Goal: Task Accomplishment & Management: Manage account settings

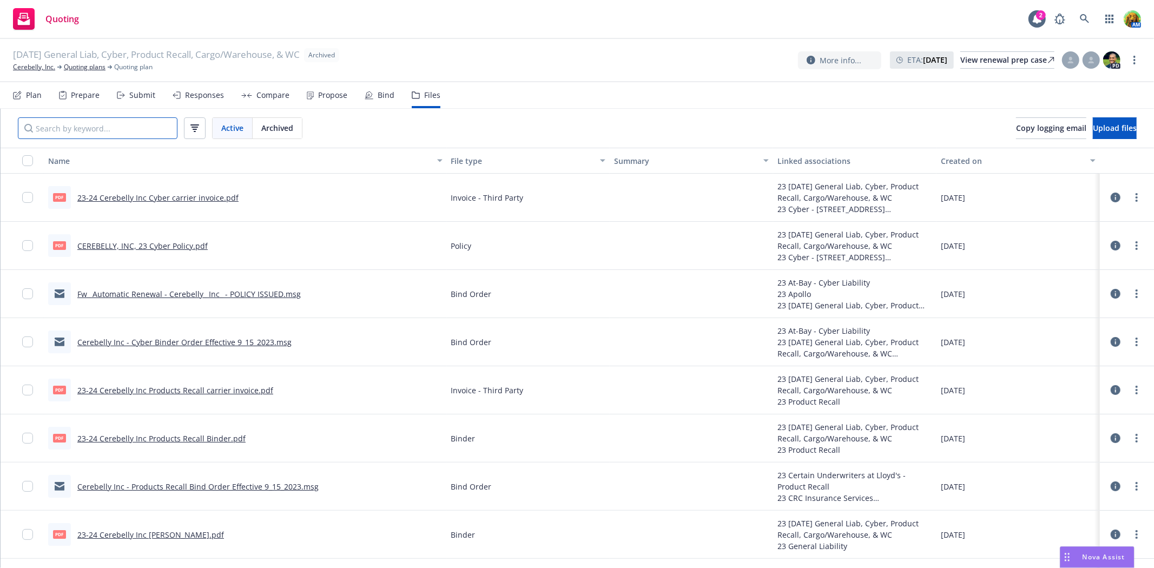
click at [106, 128] on input "Search by keyword..." at bounding box center [98, 128] width 160 height 22
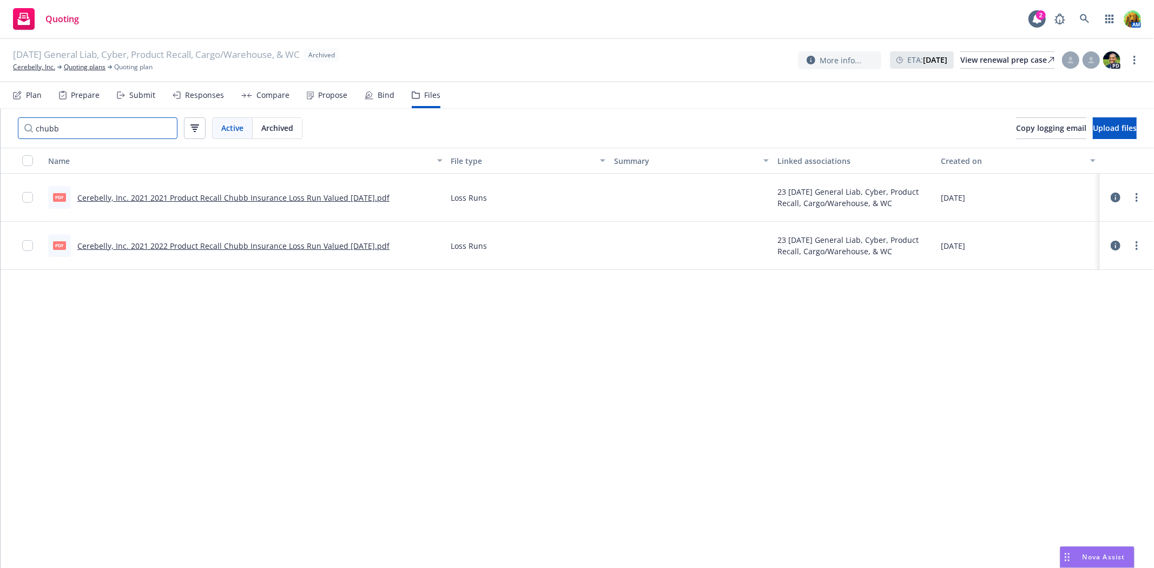
type input "chubb"
click at [167, 197] on link "Cerebelly, Inc. 2021 2021 Product Recall Chubb Insurance Loss Run Valued 07-20-…" at bounding box center [233, 198] width 312 height 10
click at [91, 71] on link "Quoting plans" at bounding box center [85, 67] width 42 height 10
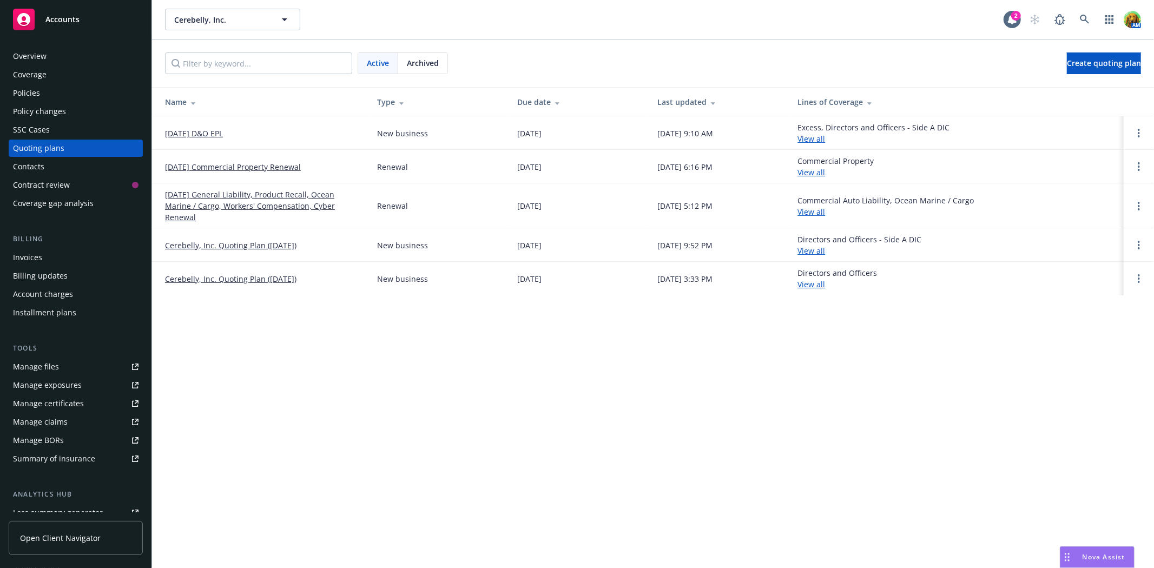
click at [252, 193] on link "[DATE] General Liability, Product Recall, Ocean Marine / Cargo, Workers' Compen…" at bounding box center [262, 206] width 195 height 34
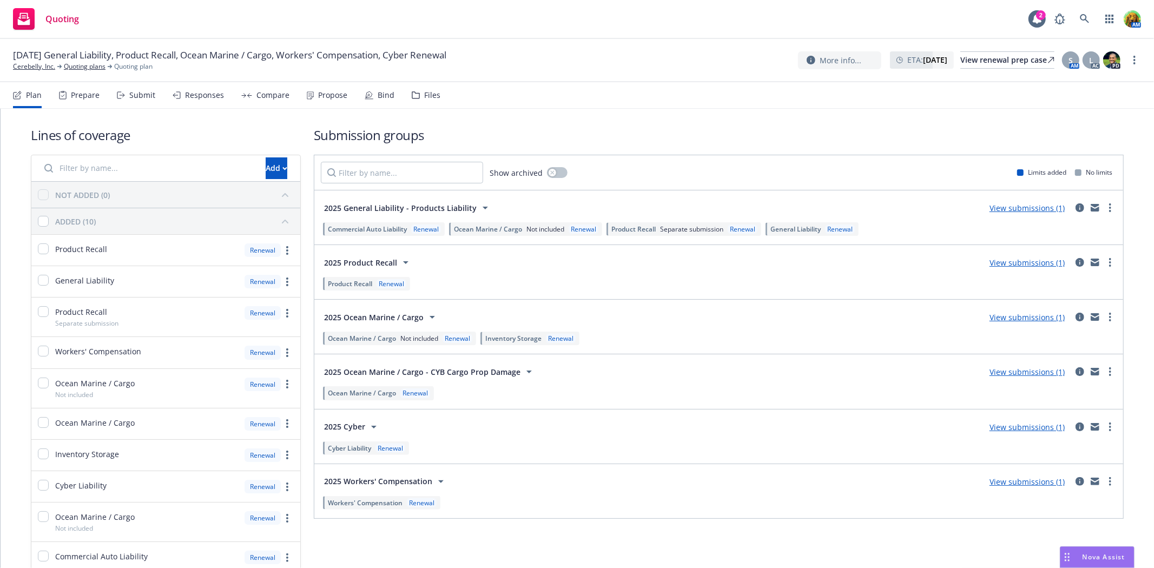
click at [430, 91] on div "Files" at bounding box center [432, 95] width 16 height 9
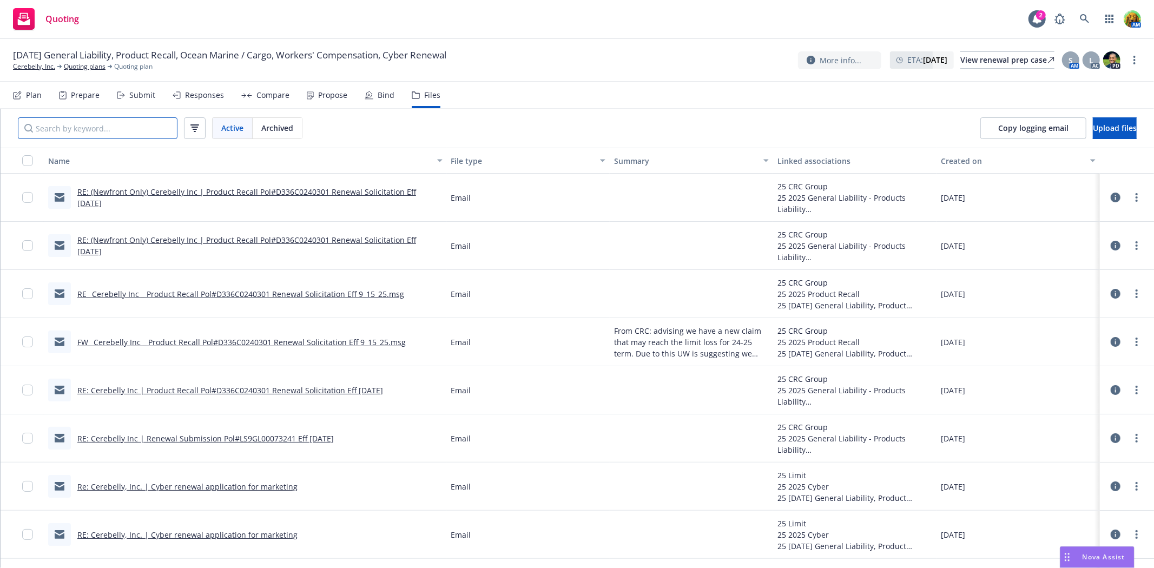
click at [120, 127] on input "Search by keyword..." at bounding box center [98, 128] width 160 height 22
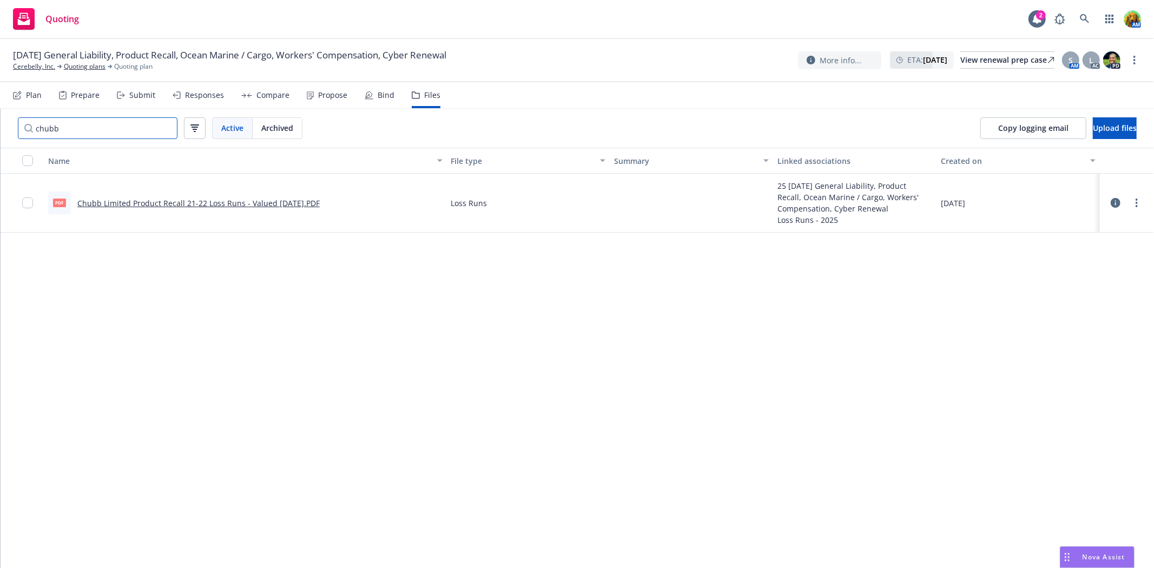
type input "chubb"
click at [213, 204] on link "Chubb Limited Product Recall 21-22 Loss Runs - Valued 06-19-2025.PDF" at bounding box center [198, 203] width 242 height 10
click at [38, 68] on link "Cerebelly, Inc." at bounding box center [34, 67] width 42 height 10
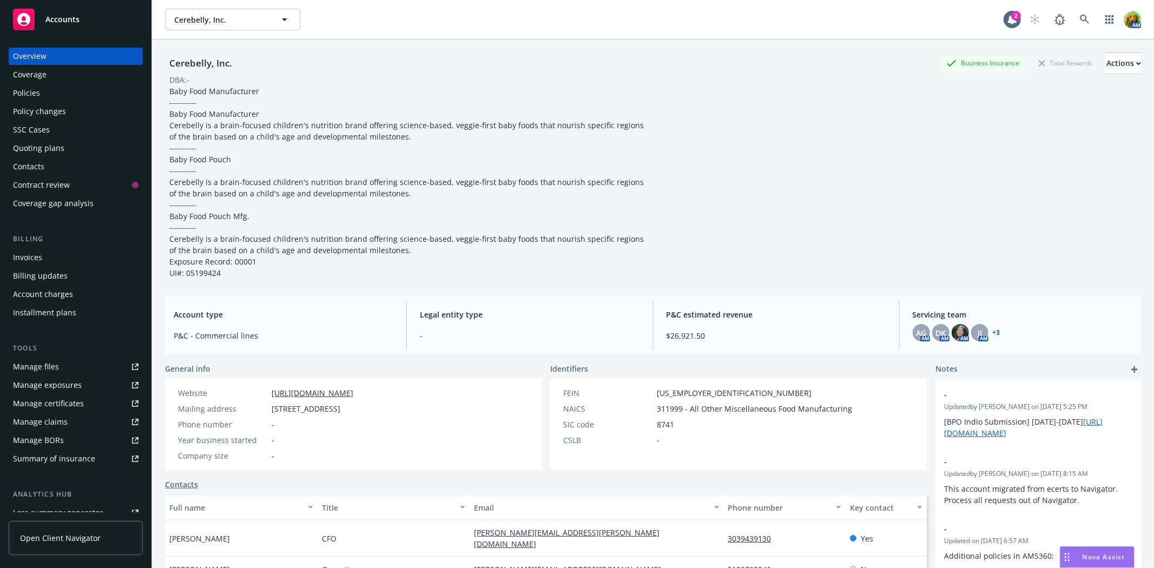
click at [45, 97] on div "Policies" at bounding box center [75, 92] width 125 height 17
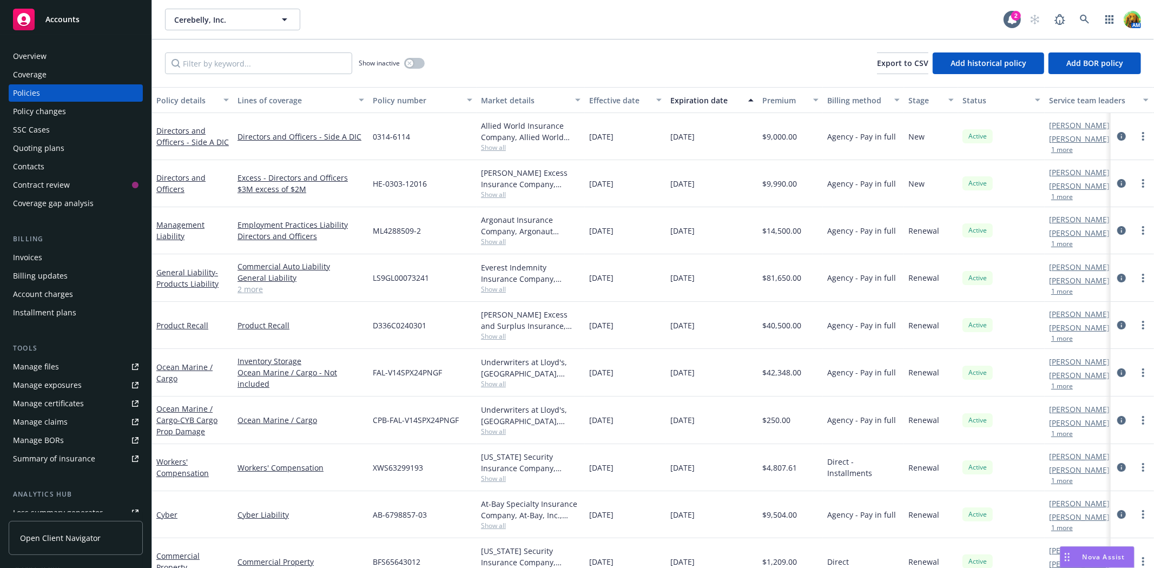
scroll to position [27, 0]
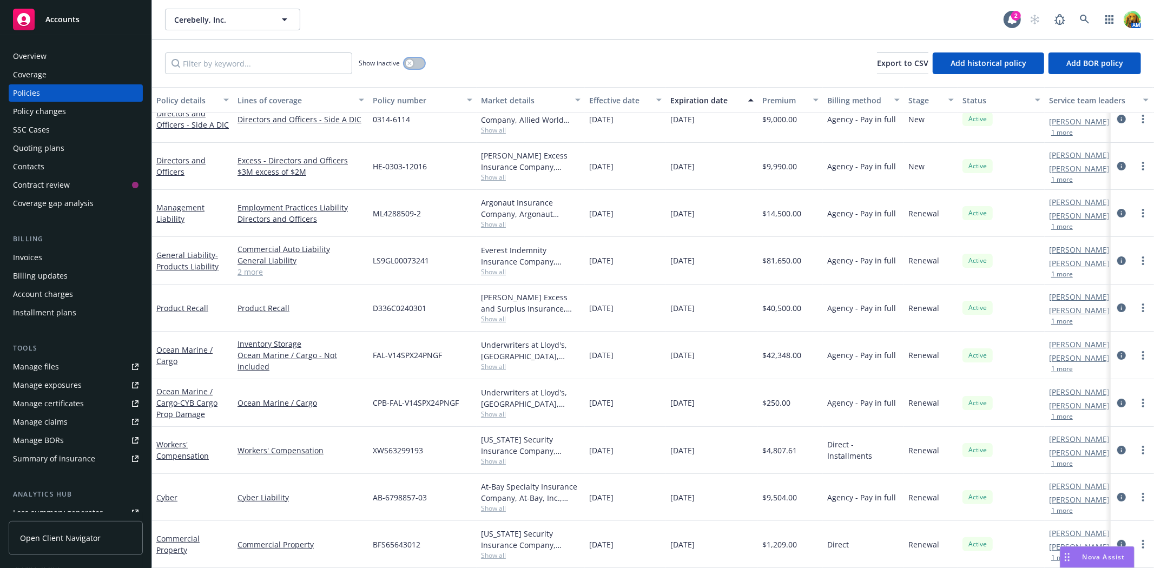
click at [419, 67] on button "button" at bounding box center [414, 63] width 21 height 11
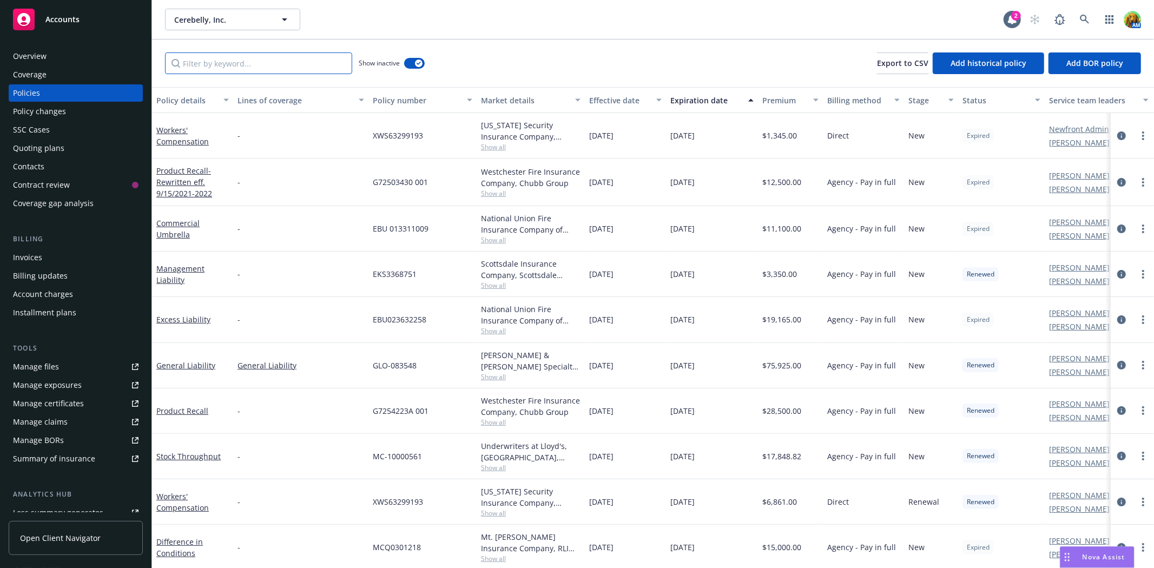
click at [288, 63] on input "Filter by keyword..." at bounding box center [258, 63] width 187 height 22
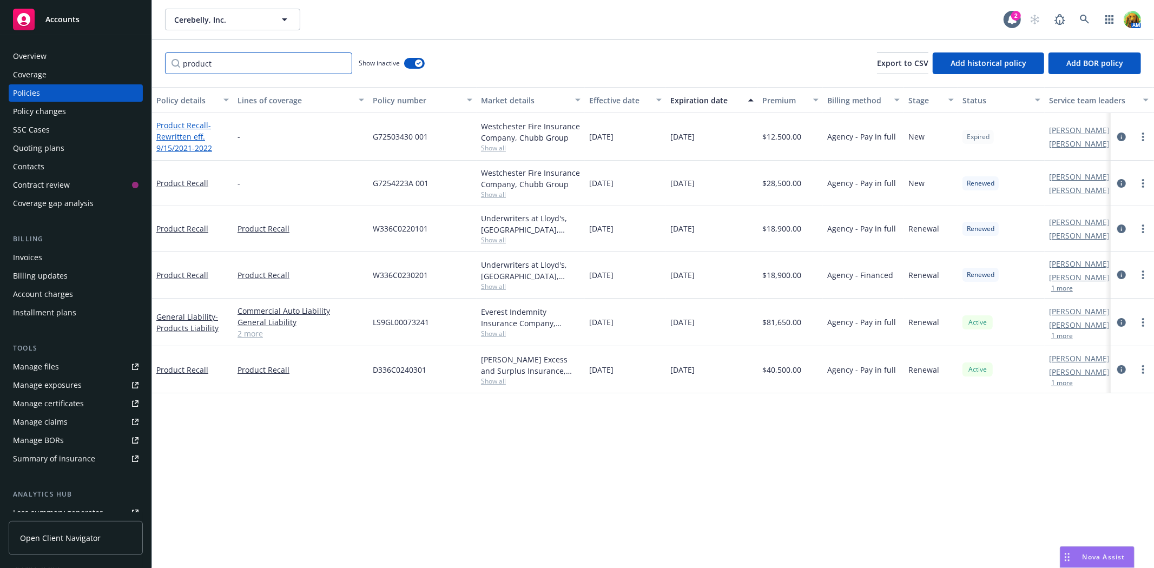
type input "product"
click at [174, 136] on span "- Rewritten eff. 9/15/2021-2022" at bounding box center [184, 136] width 56 height 33
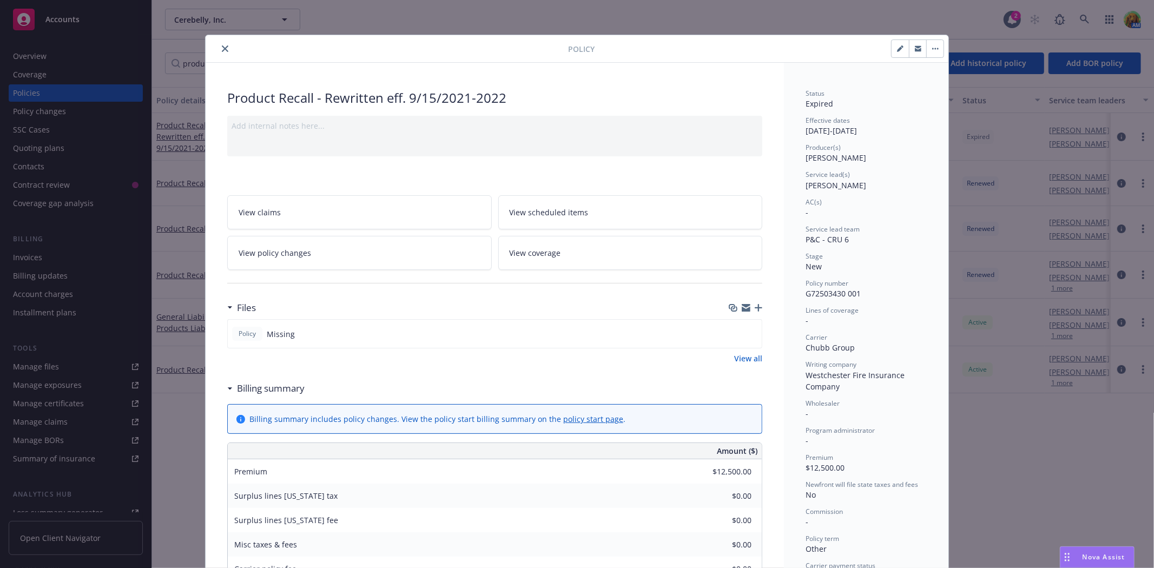
click at [222, 48] on icon "close" at bounding box center [225, 48] width 6 height 6
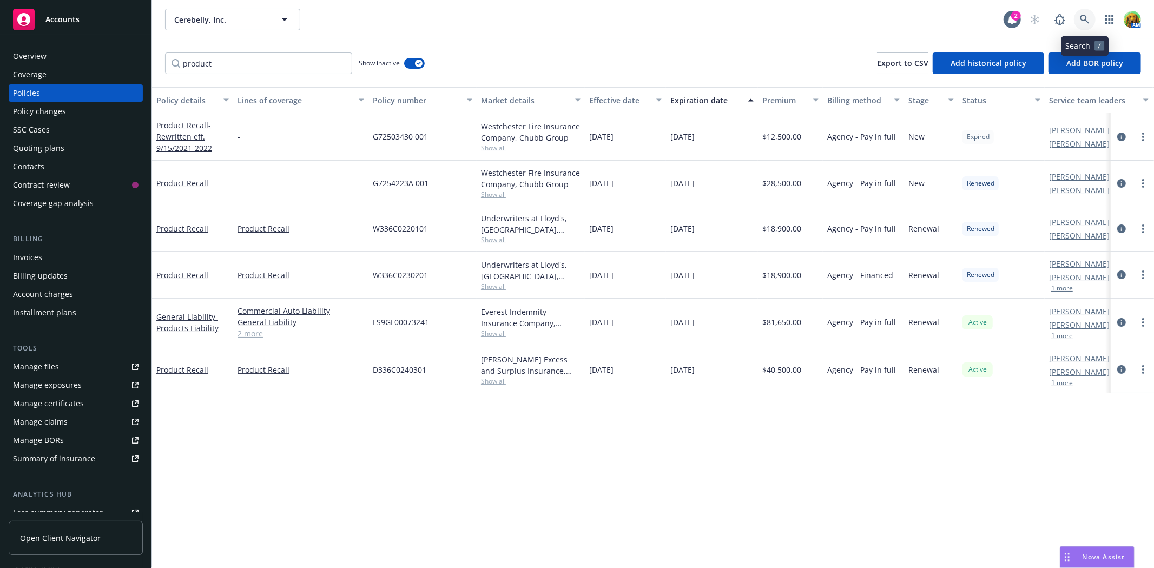
click at [1083, 22] on icon at bounding box center [1084, 20] width 10 height 10
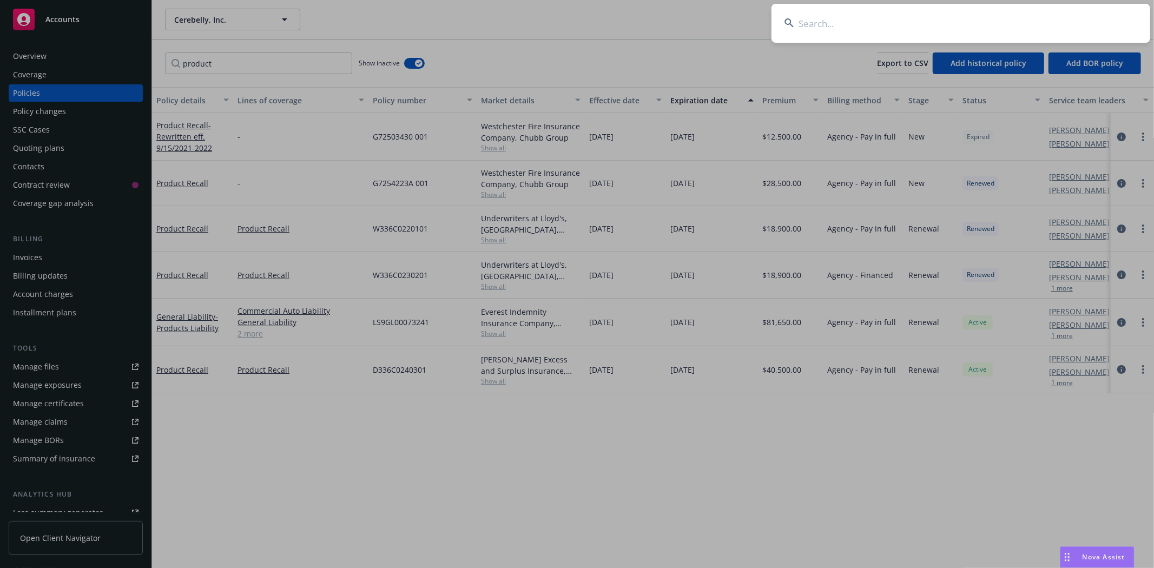
click at [891, 20] on input at bounding box center [960, 23] width 379 height 39
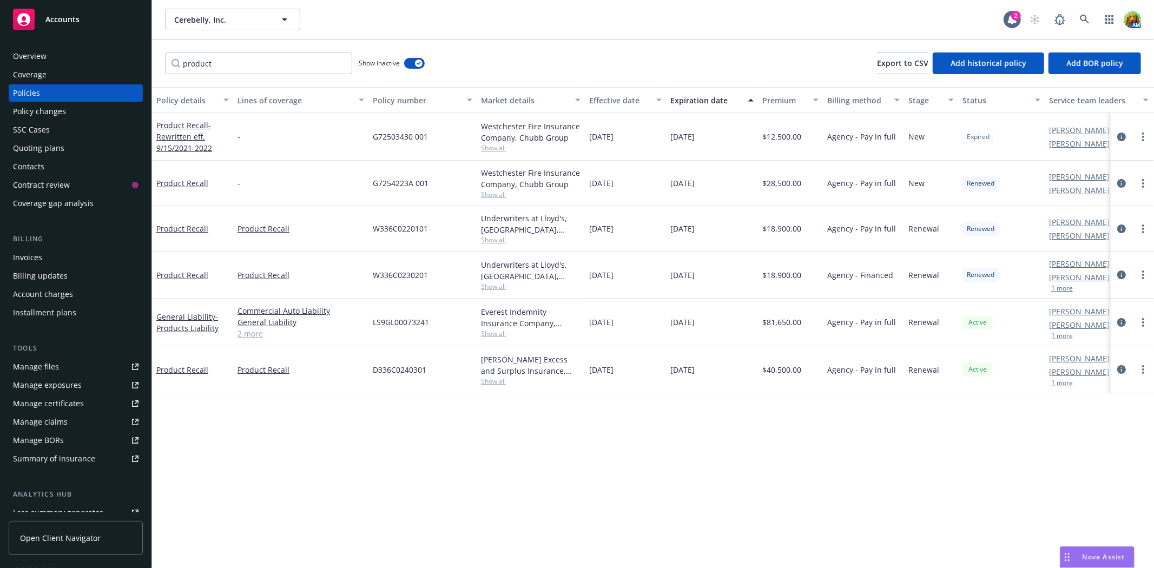
click at [54, 149] on div "Quoting plans" at bounding box center [38, 148] width 51 height 17
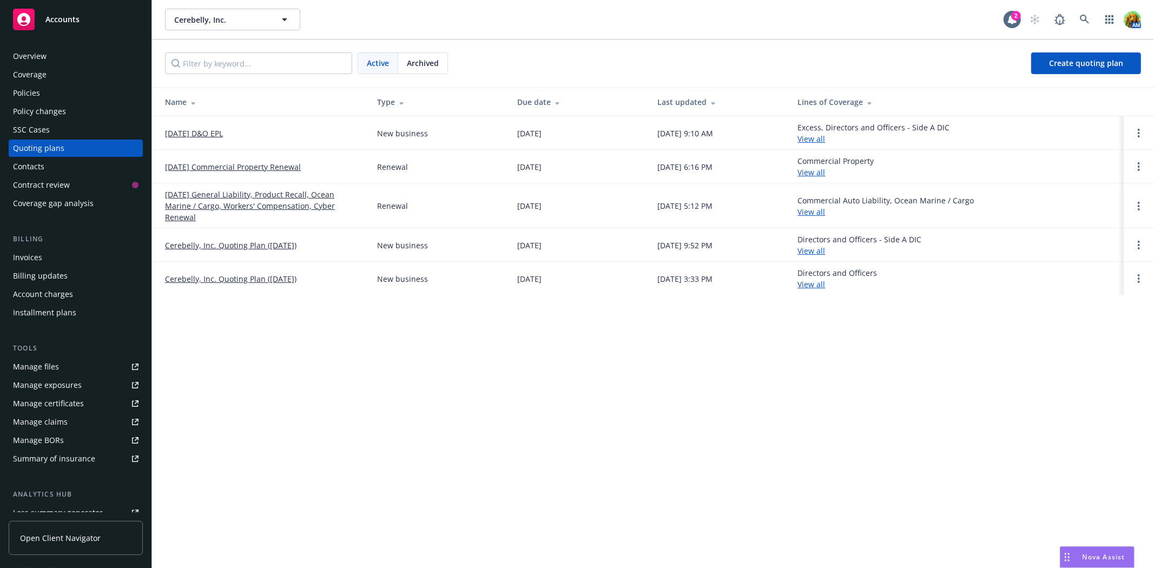
click at [216, 194] on link "09/15/25 General Liability, Product Recall, Ocean Marine / Cargo, Workers' Comp…" at bounding box center [262, 206] width 195 height 34
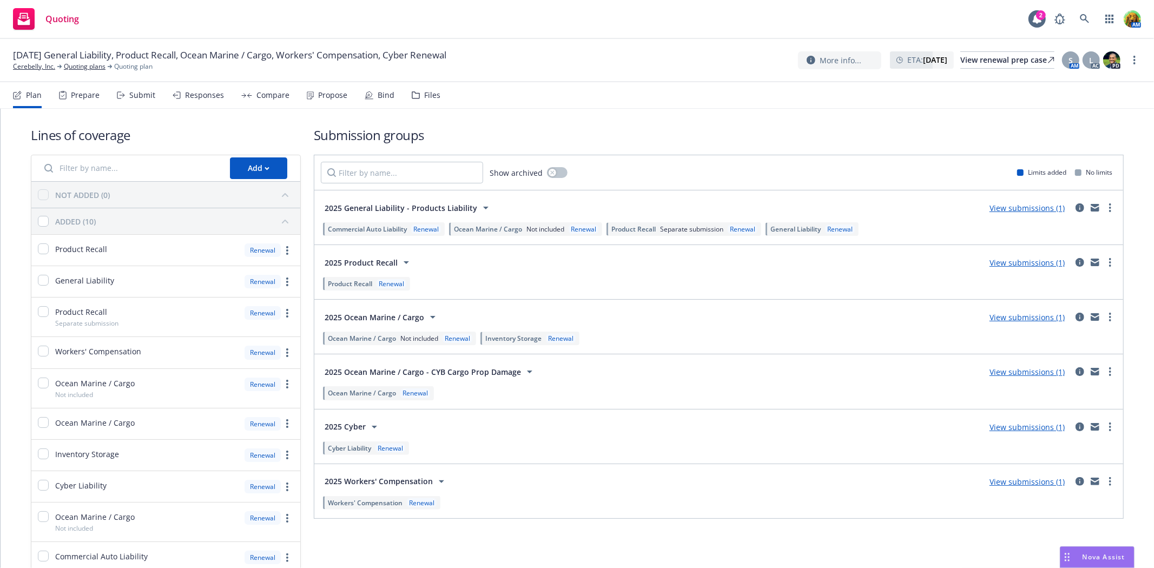
click at [428, 95] on div "Files" at bounding box center [432, 95] width 16 height 9
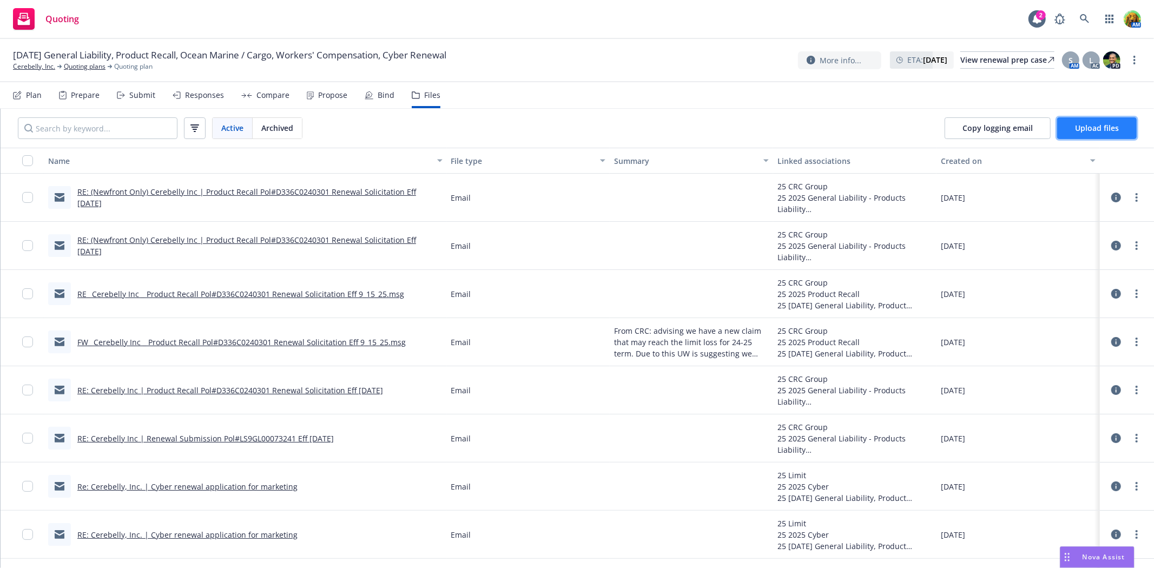
click at [1086, 125] on span "Upload files" at bounding box center [1097, 128] width 44 height 10
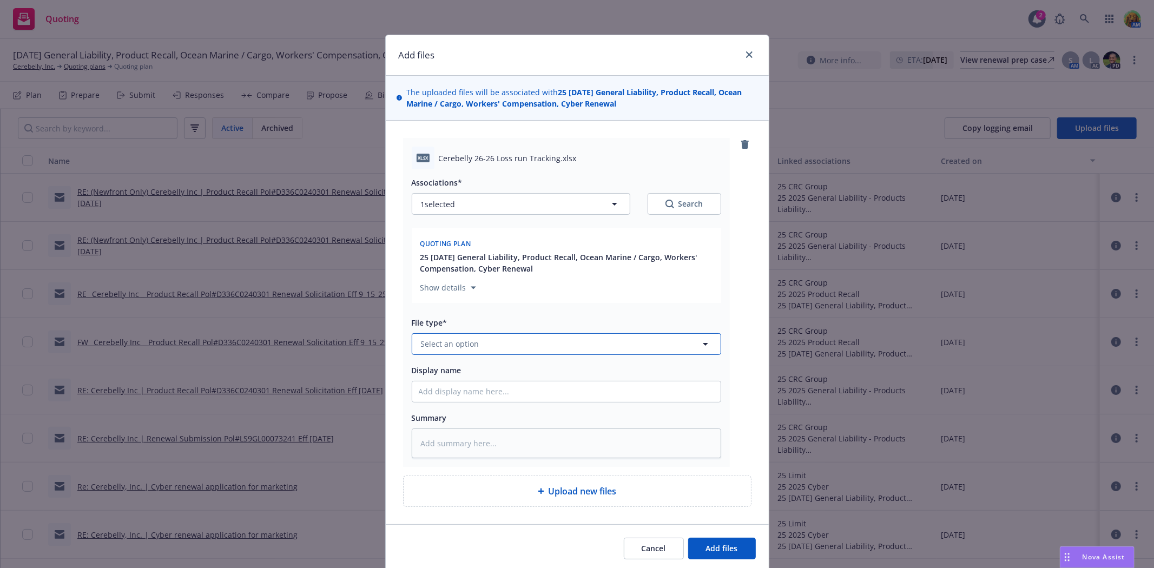
click at [560, 345] on button "Select an option" at bounding box center [566, 344] width 309 height 22
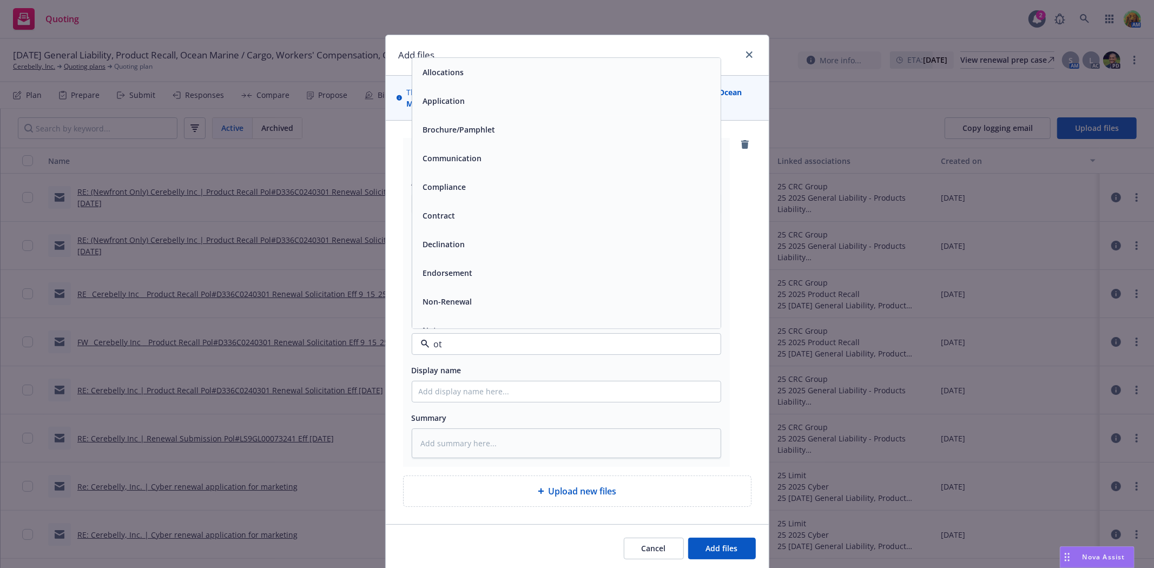
type input "oth"
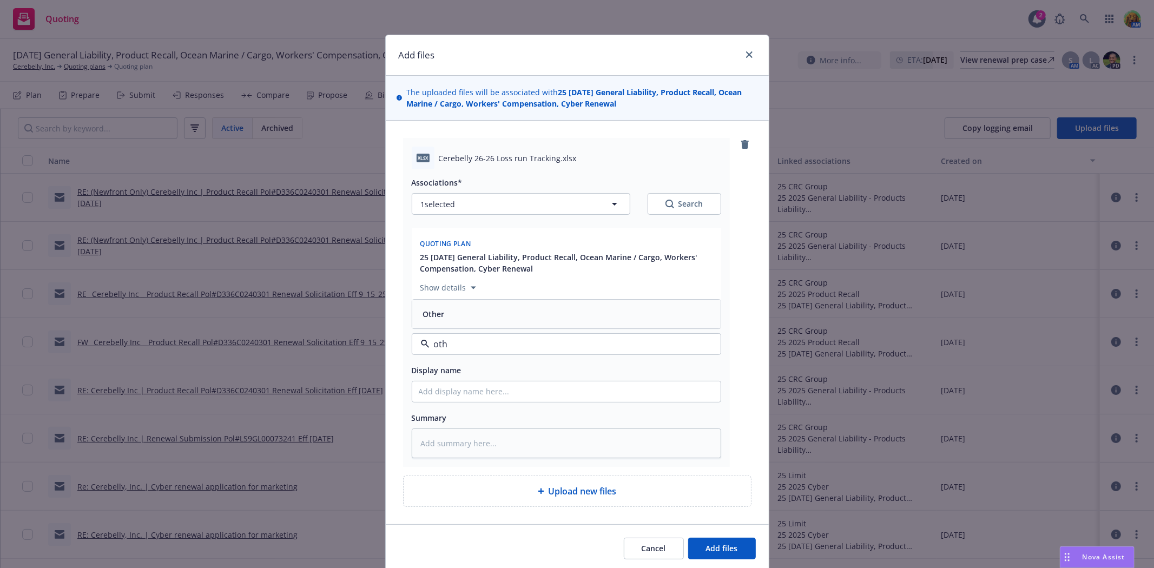
click at [558, 321] on div "Other" at bounding box center [566, 314] width 295 height 16
click at [713, 548] on span "Add files" at bounding box center [722, 548] width 32 height 10
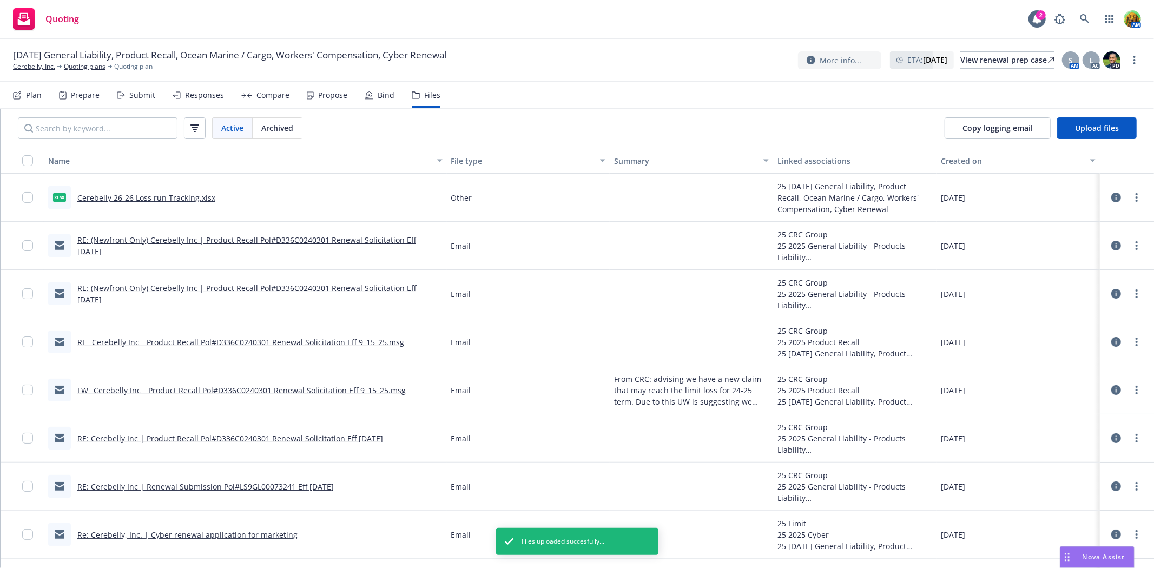
click at [101, 196] on link "Cerebelly 26-26 Loss run Tracking.xlsx" at bounding box center [146, 198] width 138 height 10
click at [1135, 198] on icon "more" at bounding box center [1136, 197] width 2 height 9
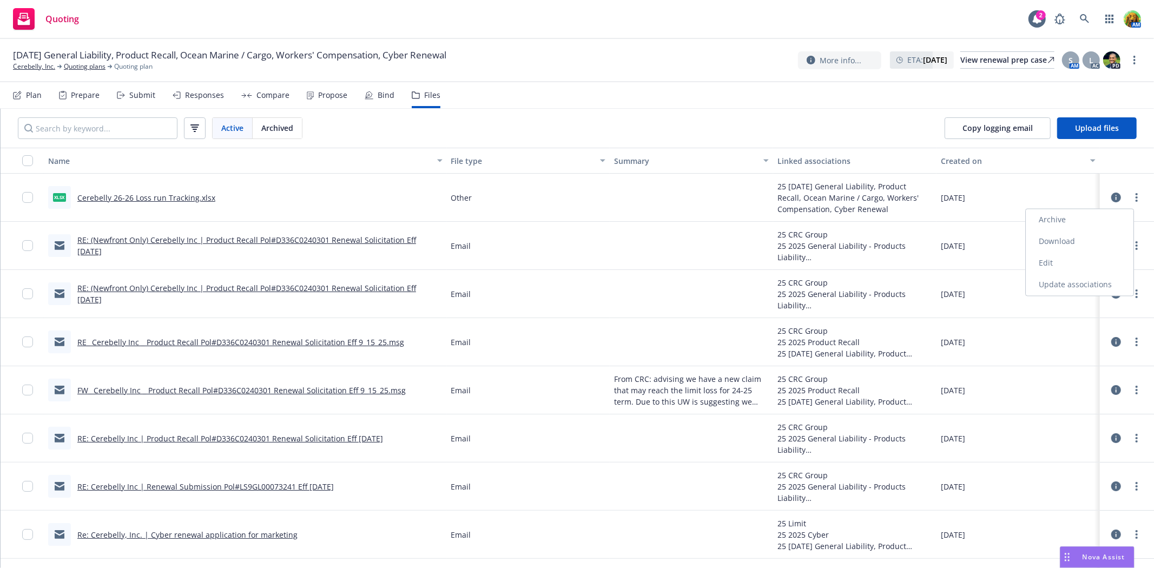
click at [1065, 264] on link "Edit" at bounding box center [1079, 264] width 108 height 22
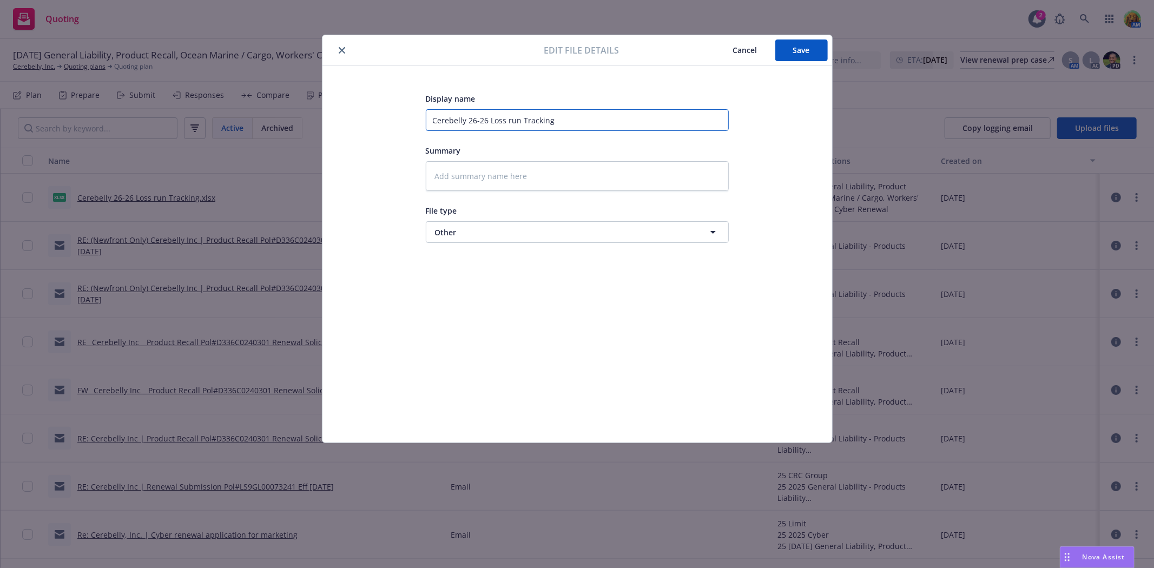
click at [473, 121] on input "Cerebelly 26-26 Loss run Tracking" at bounding box center [577, 120] width 303 height 22
type textarea "x"
type input "Cerebelly 25-26 Loss run Tracking"
click at [790, 50] on button "Save" at bounding box center [801, 50] width 52 height 22
type textarea "x"
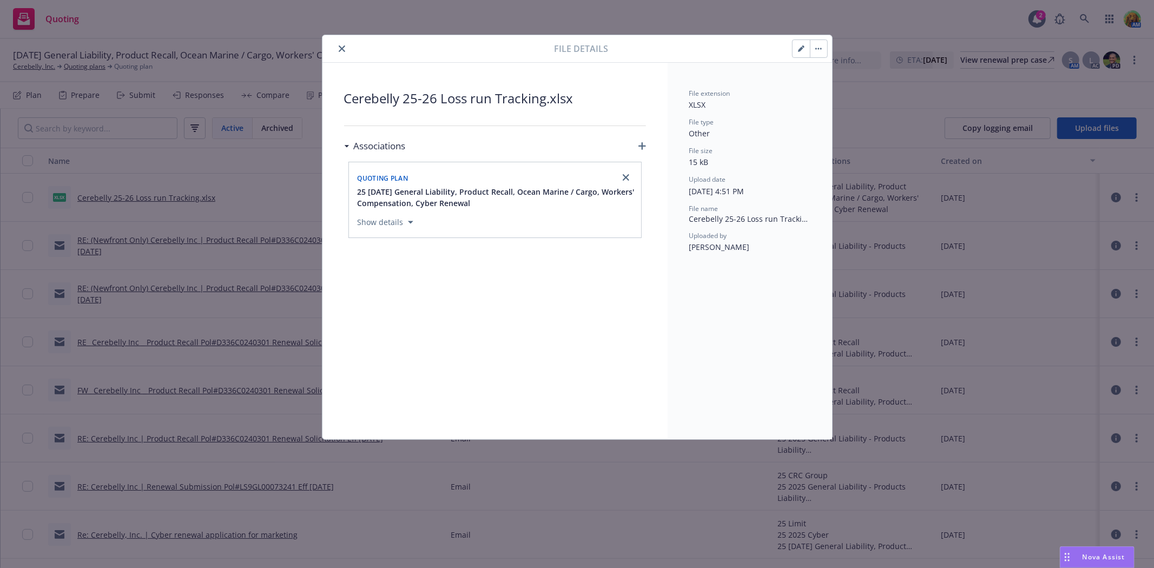
click at [339, 54] on button "close" at bounding box center [341, 48] width 13 height 13
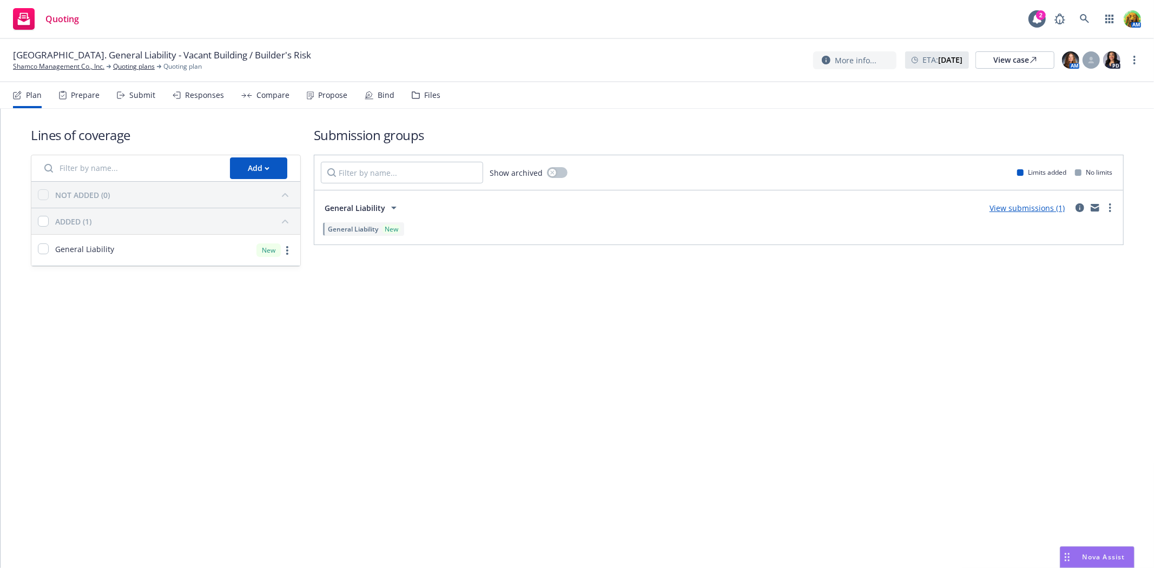
click at [435, 97] on nav "Plan Prepare Submit Responses Compare Propose Bind Files" at bounding box center [577, 95] width 1128 height 26
click at [428, 95] on div "Files" at bounding box center [432, 95] width 16 height 9
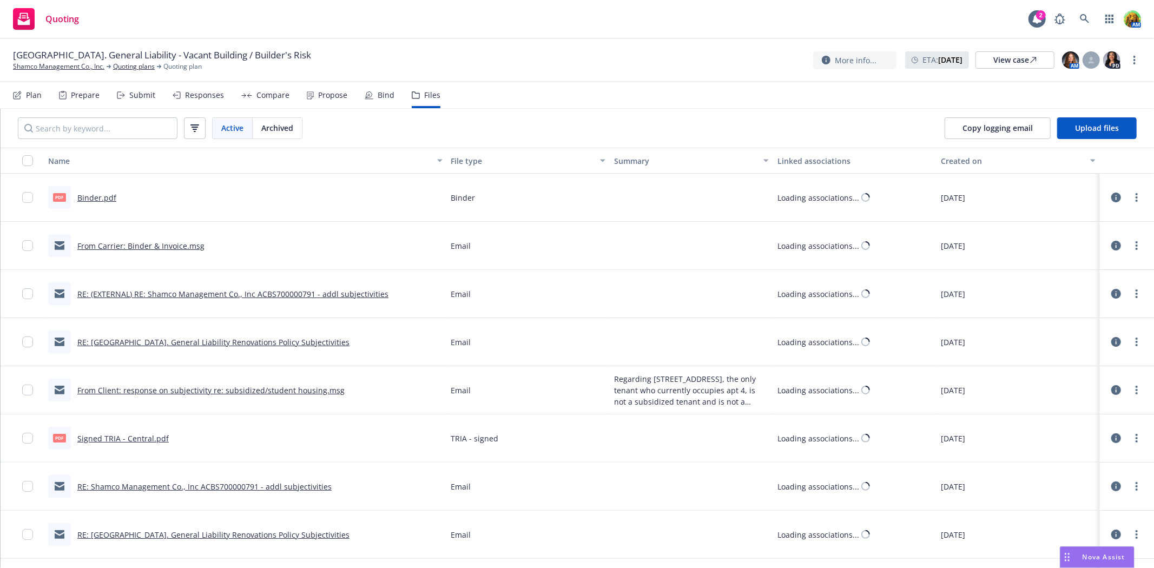
click at [368, 94] on icon at bounding box center [369, 94] width 6 height 6
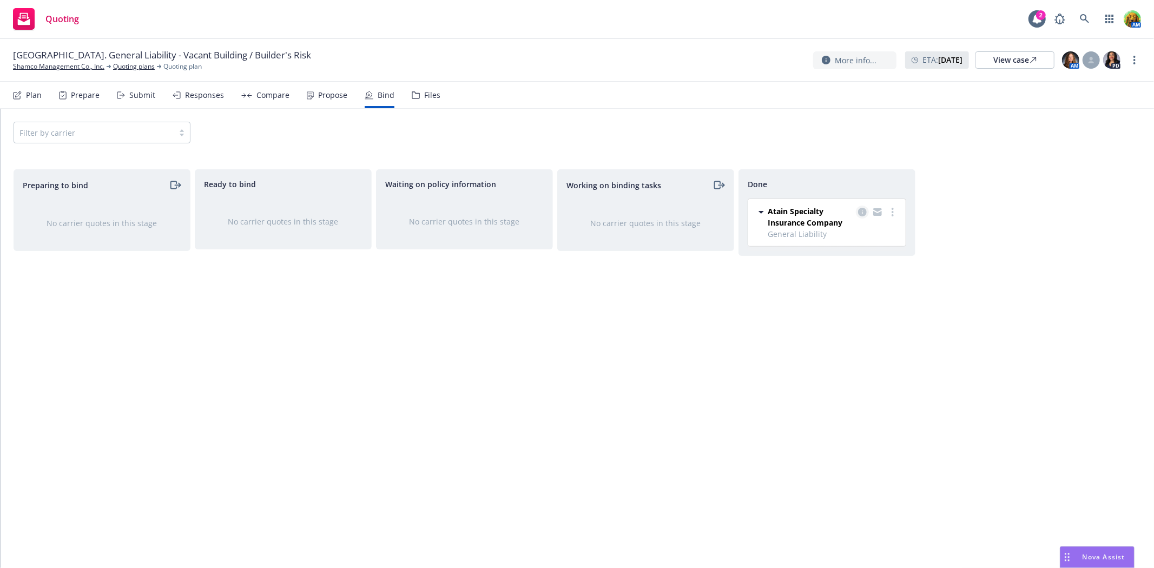
click at [860, 210] on icon "copy logging email" at bounding box center [862, 212] width 9 height 9
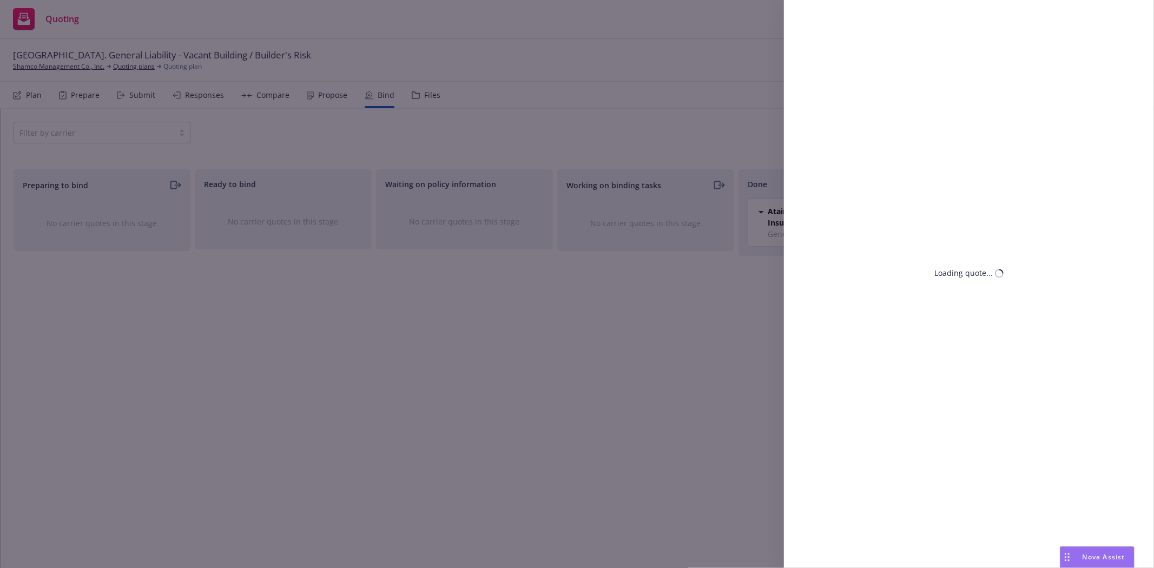
select select "CA"
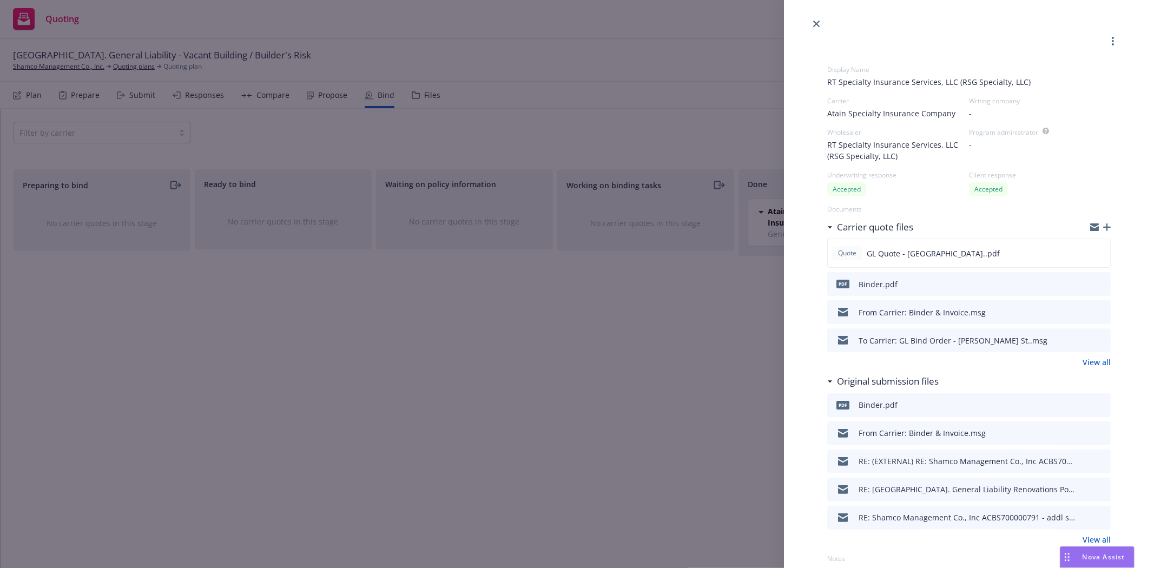
click at [1095, 284] on icon "preview file" at bounding box center [1100, 284] width 10 height 8
click at [1078, 307] on icon "download file" at bounding box center [1082, 311] width 9 height 9
click at [817, 24] on icon "close" at bounding box center [816, 24] width 6 height 6
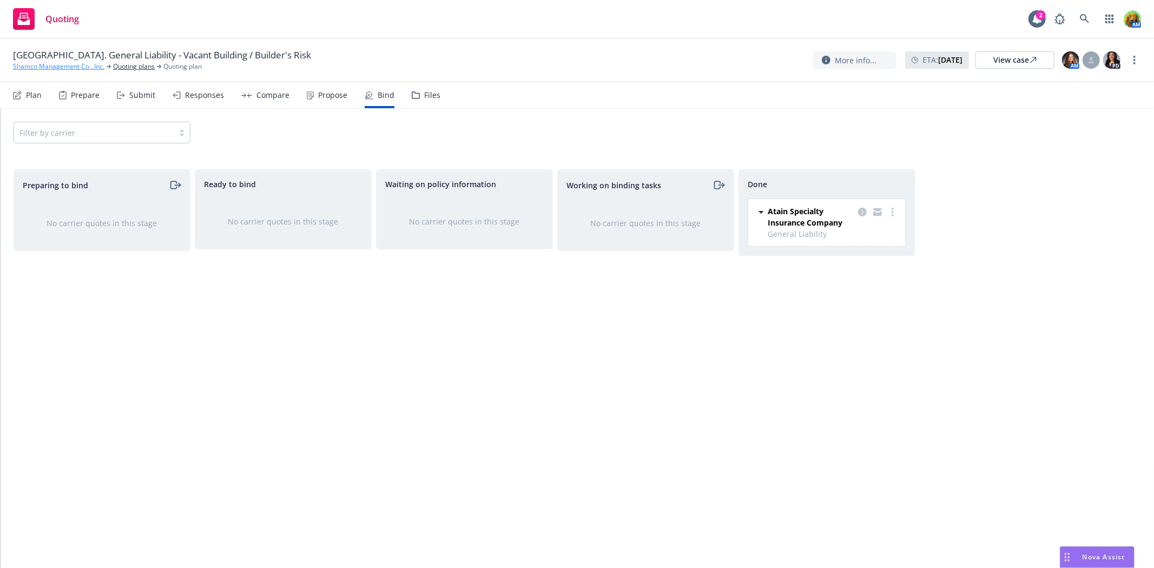
click at [68, 67] on link "Shamco Management Co., Inc." at bounding box center [58, 67] width 91 height 10
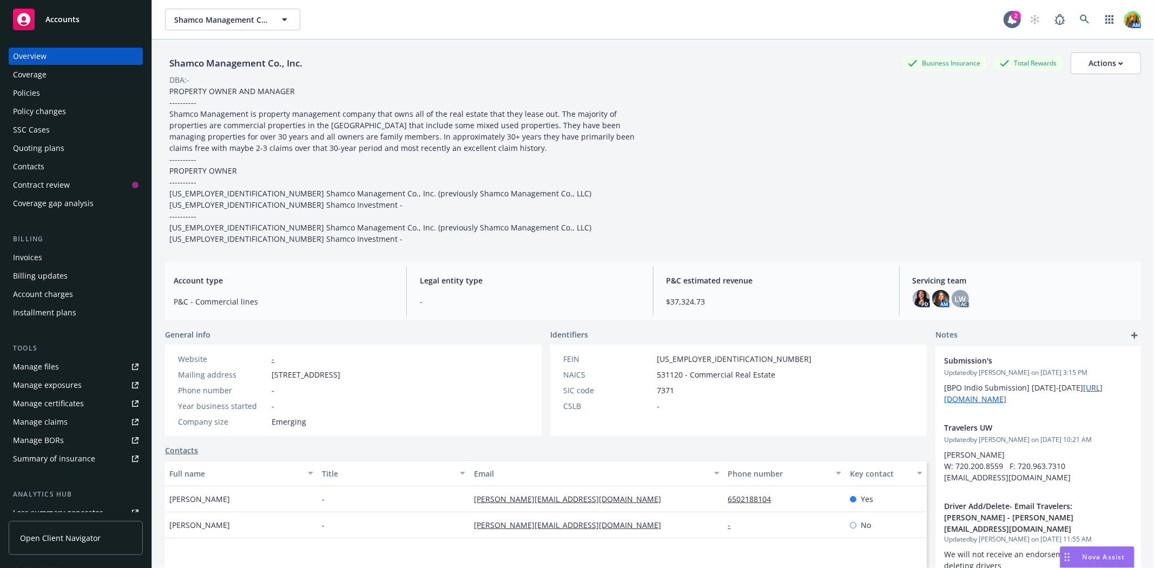
click at [29, 94] on div "Policies" at bounding box center [26, 92] width 27 height 17
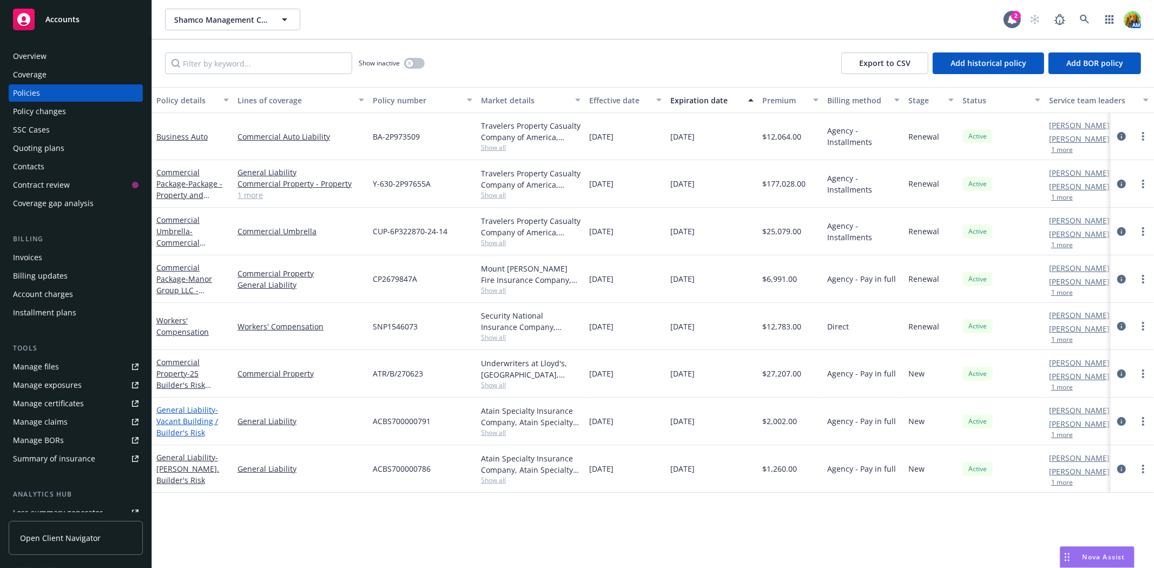
click at [163, 413] on link "General Liability - Vacant Building / Builder's Risk" at bounding box center [187, 421] width 62 height 33
